Goal: Complete application form

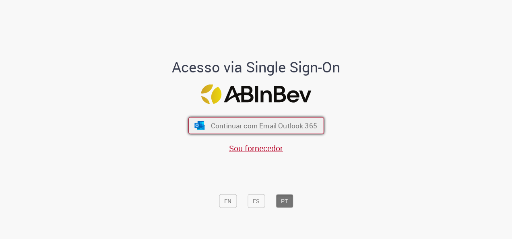
click at [302, 125] on span "Continuar com Email Outlook 365" at bounding box center [264, 125] width 106 height 9
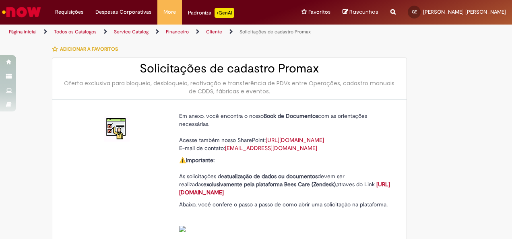
type input "**********"
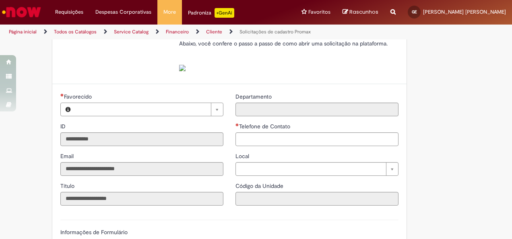
type input "**********"
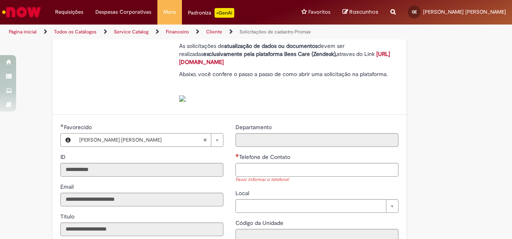
scroll to position [81, 0]
